Goal: Task Accomplishment & Management: Manage account settings

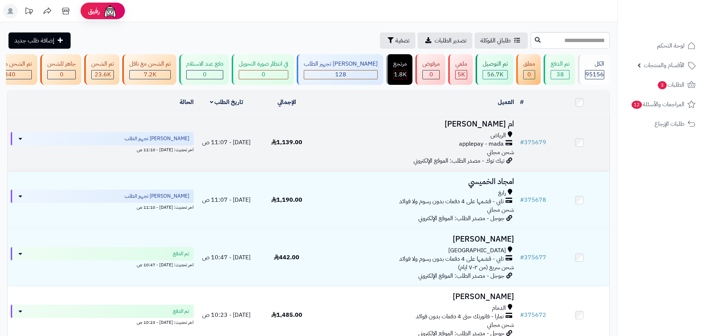
click at [370, 153] on div "الرياض applepay - mada شحن مجاني" at bounding box center [416, 143] width 194 height 25
